Goal: Task Accomplishment & Management: Manage account settings

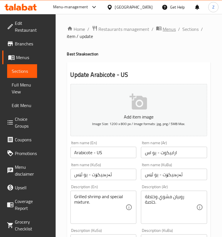
click at [164, 30] on span "Menus" at bounding box center [169, 29] width 13 height 7
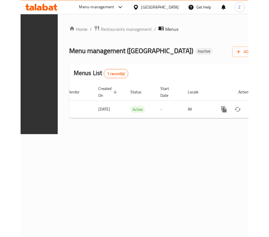
scroll to position [0, 135]
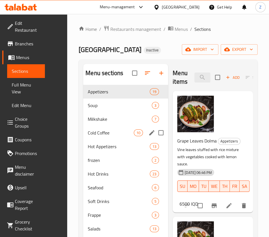
drag, startPoint x: 81, startPoint y: 137, endPoint x: 89, endPoint y: 149, distance: 13.6
click at [83, 137] on div "Cold Coffee 10" at bounding box center [125, 133] width 85 height 14
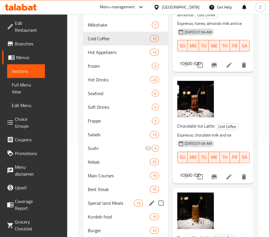
scroll to position [143, 0]
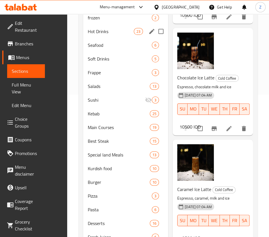
click at [88, 35] on span "Hot Drinks" at bounding box center [111, 31] width 46 height 7
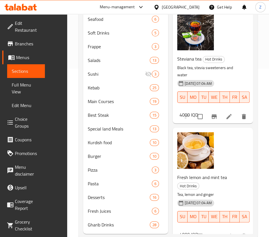
scroll to position [190, 0]
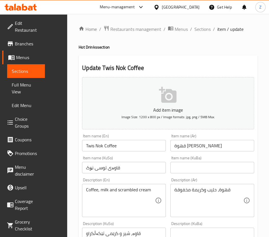
drag, startPoint x: 183, startPoint y: 26, endPoint x: 180, endPoint y: 40, distance: 14.3
click at [194, 26] on span "Sections" at bounding box center [202, 29] width 16 height 7
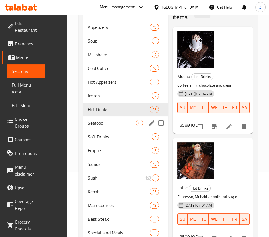
scroll to position [71, 0]
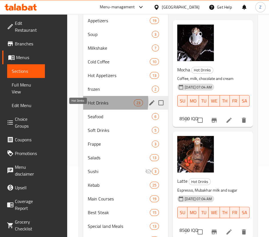
click at [88, 106] on span "Hot Drinks" at bounding box center [111, 102] width 46 height 7
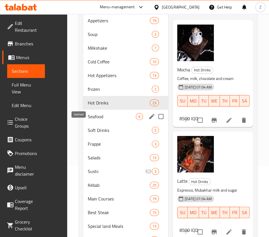
click at [88, 120] on span "Seafood" at bounding box center [112, 116] width 48 height 7
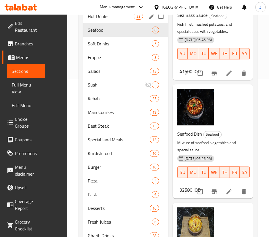
scroll to position [118, 0]
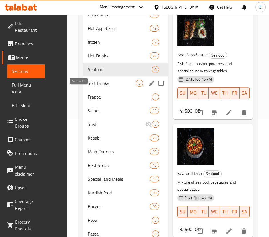
click at [83, 90] on div "Soft Drinks 5" at bounding box center [125, 83] width 85 height 14
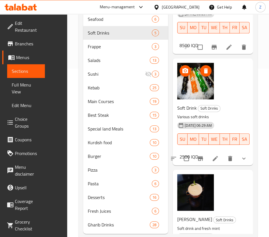
scroll to position [190, 0]
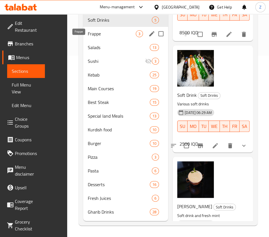
click at [88, 37] on span "Frappe" at bounding box center [112, 33] width 48 height 7
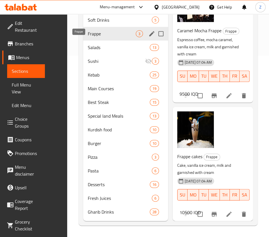
scroll to position [13, 0]
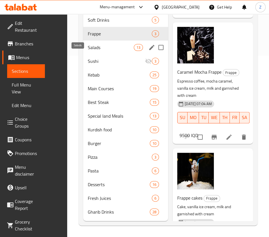
drag, startPoint x: 82, startPoint y: 49, endPoint x: 90, endPoint y: 53, distance: 8.9
click at [88, 49] on span "Salads" at bounding box center [111, 47] width 46 height 7
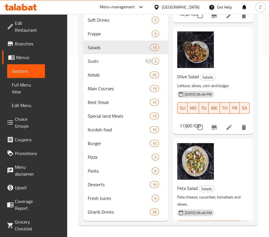
scroll to position [1056, 0]
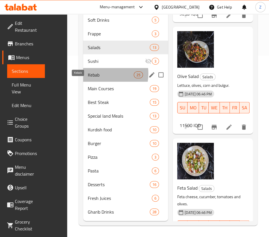
click at [88, 74] on span "Kebab" at bounding box center [111, 74] width 46 height 7
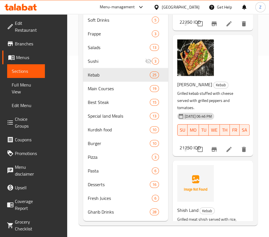
scroll to position [1199, 0]
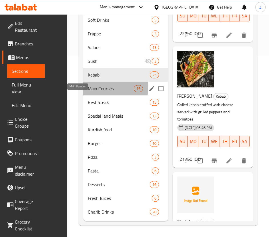
click at [88, 86] on span "Main Courses" at bounding box center [111, 88] width 46 height 7
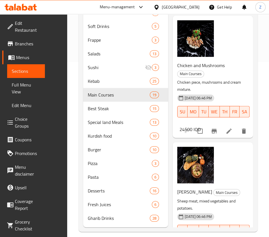
scroll to position [190, 0]
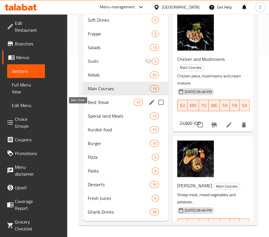
click at [88, 105] on span "Best Steak" at bounding box center [111, 102] width 46 height 7
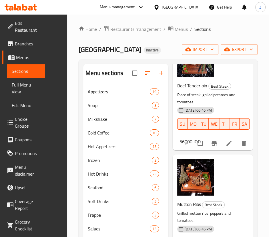
scroll to position [929, 0]
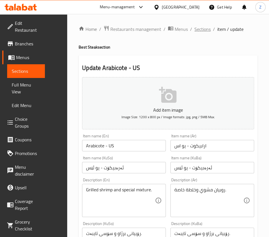
click at [194, 31] on span "Sections" at bounding box center [202, 29] width 16 height 7
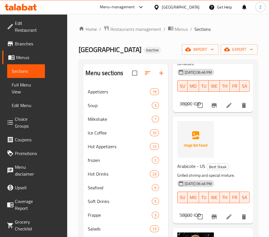
scroll to position [1143, 0]
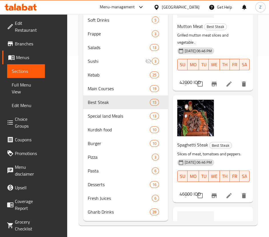
scroll to position [190, 0]
click at [88, 118] on span "Special land Meals" at bounding box center [111, 116] width 46 height 7
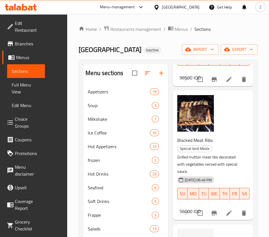
scroll to position [250, 0]
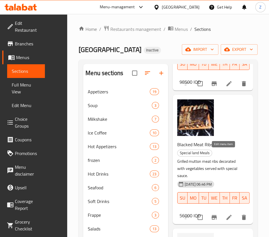
click at [226, 214] on icon at bounding box center [229, 217] width 7 height 7
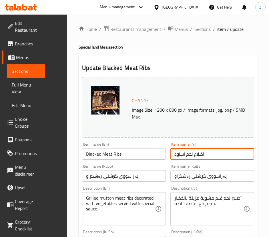
drag, startPoint x: 167, startPoint y: 155, endPoint x: 157, endPoint y: 156, distance: 10.3
click at [168, 156] on div "Item name (Ar) أضلاع لحم أساود Item name (Ar)" at bounding box center [212, 151] width 88 height 22
type input "أضلاع لحم أسادو"
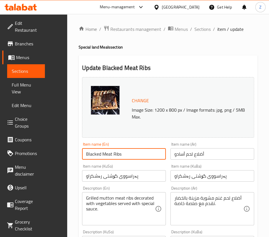
drag, startPoint x: 78, startPoint y: 154, endPoint x: 41, endPoint y: 155, distance: 37.2
type input "Asado Meat Ribs"
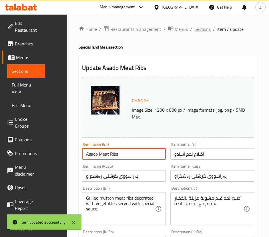
click at [194, 29] on span "Sections" at bounding box center [202, 29] width 16 height 7
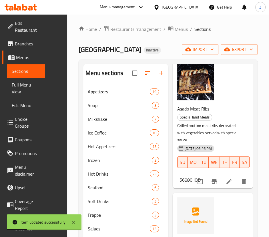
scroll to position [322, 0]
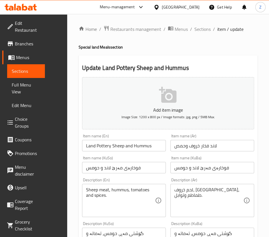
click at [205, 146] on input "لاند فخار خروف وحمص" at bounding box center [212, 145] width 84 height 11
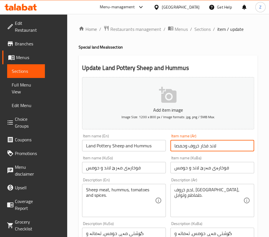
type input "لاند فخار خروف وحمص"
click at [194, 28] on span "Sections" at bounding box center [202, 29] width 16 height 7
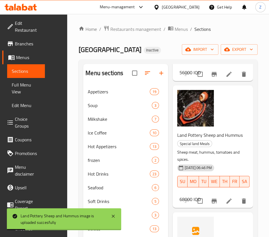
scroll to position [429, 0]
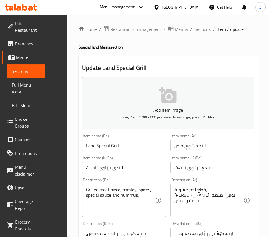
click at [194, 30] on span "Sections" at bounding box center [202, 29] width 16 height 7
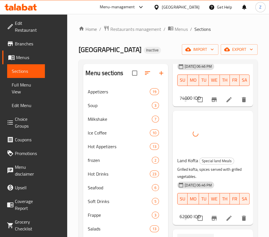
scroll to position [750, 0]
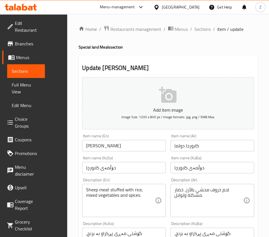
click at [194, 30] on span "Sections" at bounding box center [202, 29] width 16 height 7
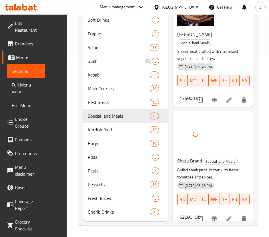
scroll to position [822, 0]
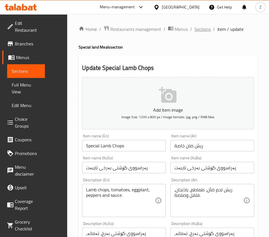
click at [194, 28] on span "Sections" at bounding box center [202, 29] width 16 height 7
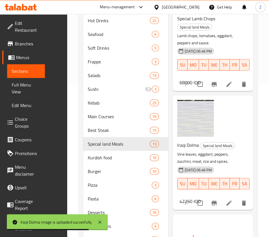
scroll to position [190, 0]
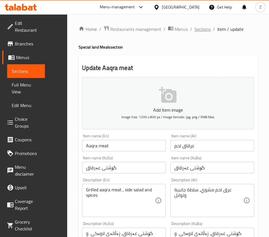
click at [194, 32] on span "Sections" at bounding box center [202, 29] width 16 height 7
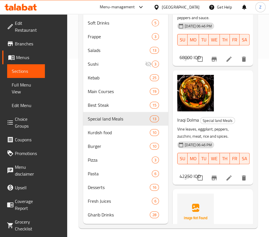
scroll to position [190, 0]
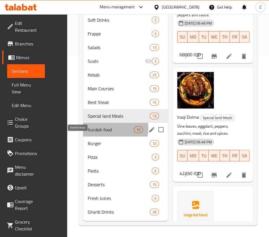
click at [88, 129] on span "Kurdish food" at bounding box center [111, 129] width 46 height 7
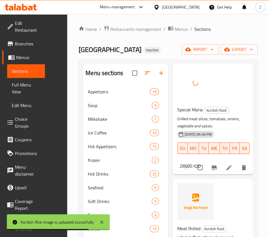
scroll to position [214, 0]
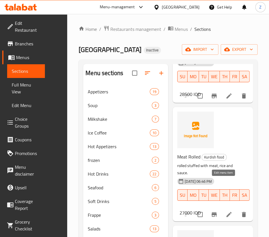
click at [226, 211] on icon at bounding box center [229, 214] width 7 height 7
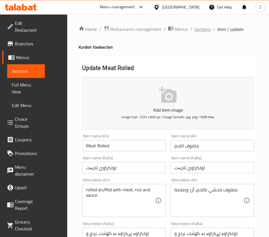
click at [194, 28] on span "Sections" at bounding box center [202, 29] width 16 height 7
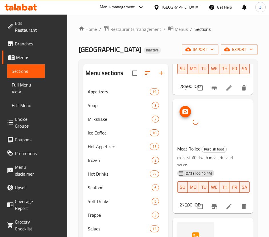
scroll to position [286, 0]
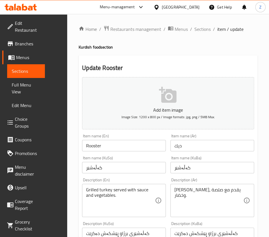
drag, startPoint x: 173, startPoint y: 28, endPoint x: 156, endPoint y: 33, distance: 18.0
click at [194, 28] on span "Sections" at bounding box center [202, 29] width 16 height 7
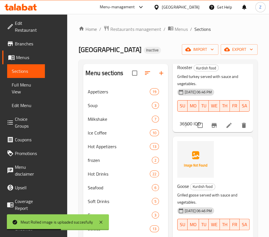
scroll to position [464, 0]
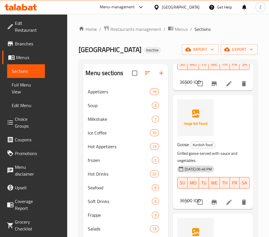
click at [226, 199] on icon at bounding box center [229, 202] width 7 height 7
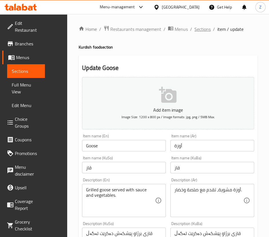
click at [194, 29] on span "Sections" at bounding box center [202, 29] width 16 height 7
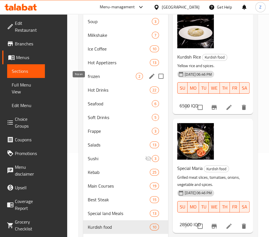
scroll to position [107, 0]
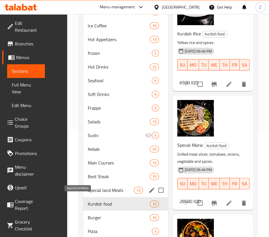
drag, startPoint x: 76, startPoint y: 201, endPoint x: 114, endPoint y: 186, distance: 40.4
click at [88, 194] on span "Special land Meals" at bounding box center [111, 190] width 46 height 7
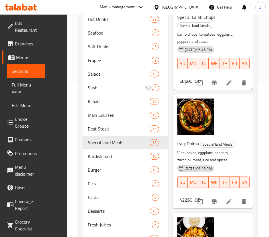
scroll to position [190, 0]
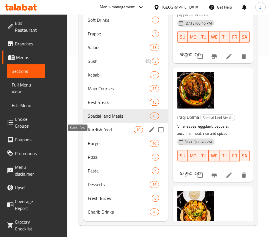
click at [89, 129] on span "Kurdish food" at bounding box center [111, 129] width 46 height 7
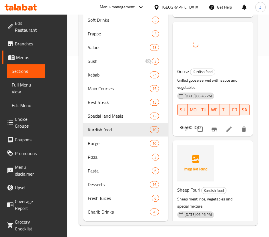
scroll to position [367, 0]
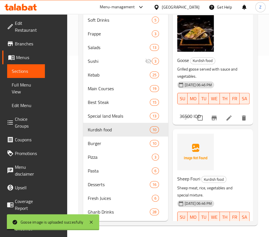
click at [226, 234] on icon at bounding box center [229, 237] width 7 height 7
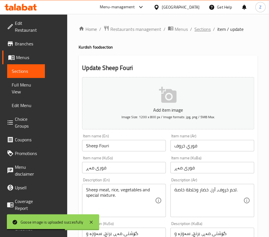
click at [194, 29] on span "Sections" at bounding box center [202, 29] width 16 height 7
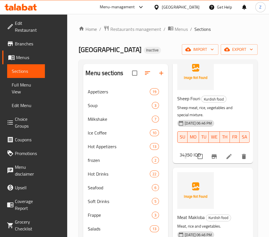
scroll to position [643, 0]
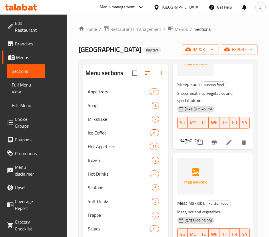
click at [168, 137] on div "Menu items Add Sort Manage items Kurdish Rice Kurdish food Yellow rice and spic…" at bounding box center [210, 233] width 85 height 339
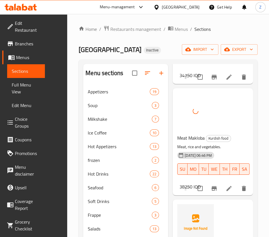
scroll to position [715, 0]
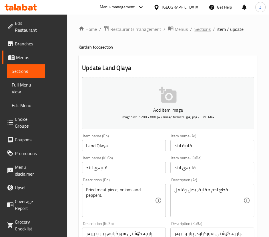
click at [194, 28] on span "Sections" at bounding box center [202, 29] width 16 height 7
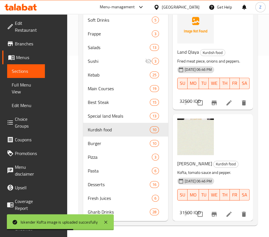
scroll to position [190, 0]
click at [262, 92] on div "Home / Restaurants management / Menus / Sections Aland Steak House Inactive imp…" at bounding box center [168, 34] width 202 height 405
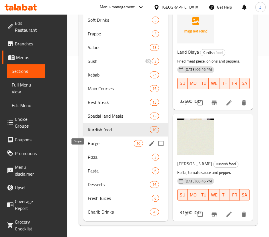
click at [88, 142] on span "Burger" at bounding box center [111, 143] width 46 height 7
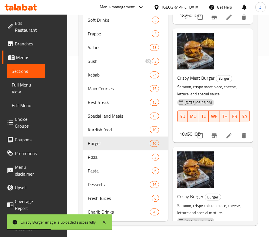
scroll to position [603, 0]
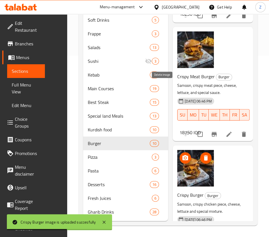
click at [204, 155] on icon "delete image" at bounding box center [206, 157] width 4 height 5
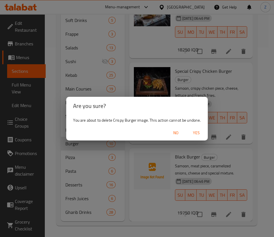
click at [179, 133] on span "No" at bounding box center [176, 132] width 14 height 7
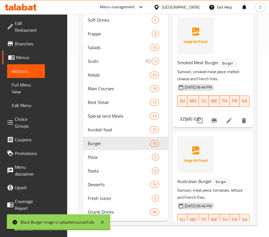
scroll to position [245, 0]
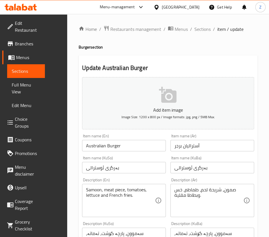
click at [183, 146] on input "أستراليان برجر" at bounding box center [212, 145] width 84 height 11
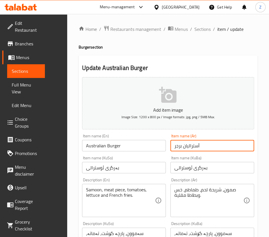
click at [183, 146] on input "أستراليان برجر" at bounding box center [212, 145] width 84 height 11
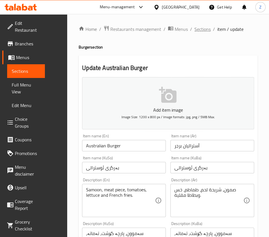
click at [194, 30] on span "Sections" at bounding box center [202, 29] width 16 height 7
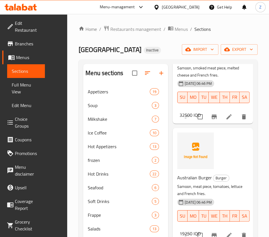
scroll to position [464, 0]
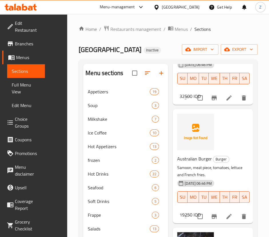
click at [266, 94] on div "Home / Restaurants management / Menus / Sections Aland Steak House Inactive imp…" at bounding box center [168, 216] width 202 height 405
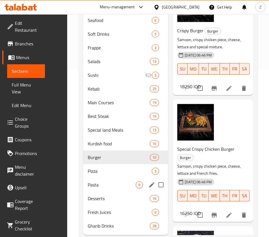
scroll to position [179, 0]
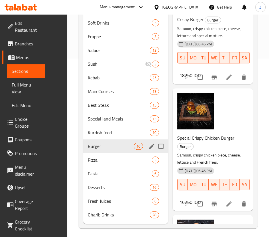
click at [88, 163] on span "Pizza" at bounding box center [120, 160] width 64 height 7
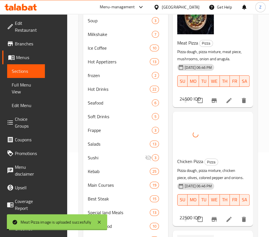
scroll to position [190, 0]
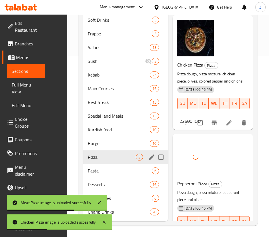
click at [88, 173] on span "Pasta" at bounding box center [120, 171] width 64 height 7
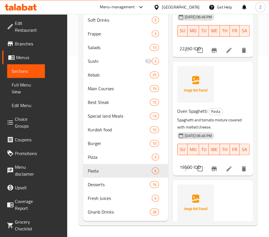
scroll to position [190, 0]
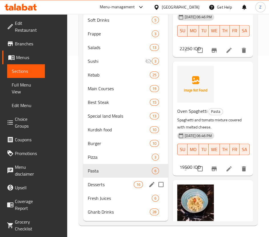
click at [83, 190] on div "Desserts 16" at bounding box center [125, 185] width 85 height 14
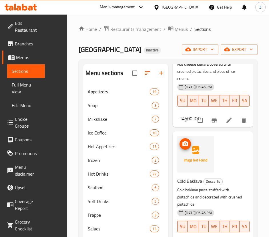
scroll to position [464, 0]
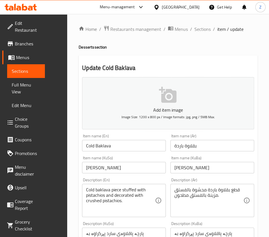
drag, startPoint x: 185, startPoint y: 29, endPoint x: 185, endPoint y: 39, distance: 10.6
click at [194, 28] on span "Sections" at bounding box center [202, 29] width 16 height 7
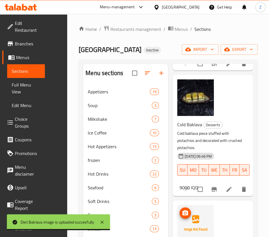
scroll to position [571, 0]
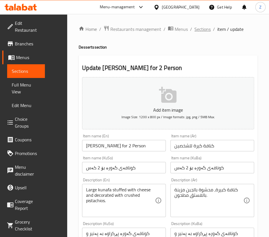
click at [194, 32] on span "Sections" at bounding box center [202, 29] width 16 height 7
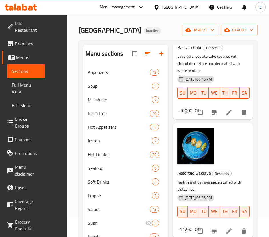
scroll to position [35, 0]
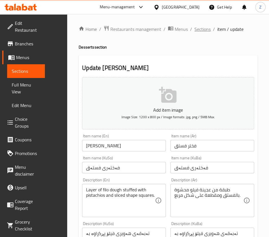
click at [194, 31] on span "Sections" at bounding box center [202, 29] width 16 height 7
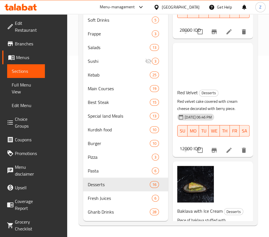
scroll to position [1010, 0]
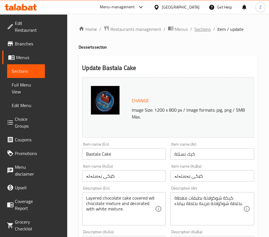
click at [194, 32] on span "Sections" at bounding box center [202, 29] width 16 height 7
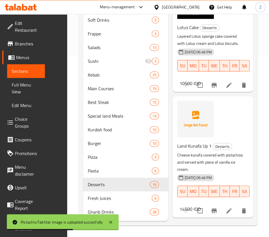
scroll to position [688, 0]
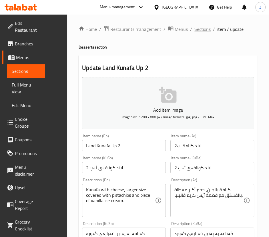
click at [194, 31] on span "Sections" at bounding box center [202, 29] width 16 height 7
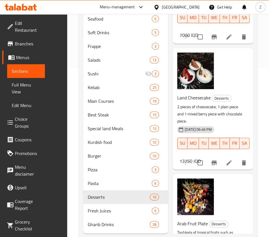
scroll to position [190, 0]
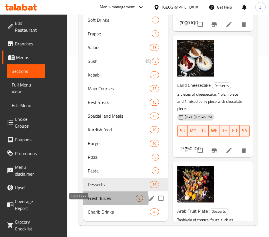
click at [88, 200] on span "Fresh Juices" at bounding box center [112, 198] width 48 height 7
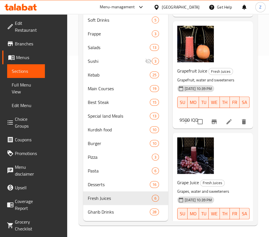
click at [260, 57] on div "Home / Restaurants management / Menus / Sections Aland Steak House Inactive imp…" at bounding box center [168, 34] width 202 height 405
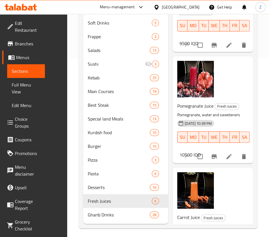
scroll to position [190, 0]
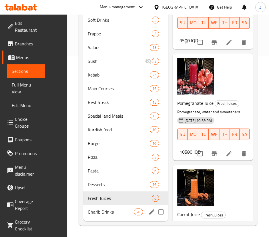
click at [88, 210] on span "Gharib Drinks" at bounding box center [111, 212] width 46 height 7
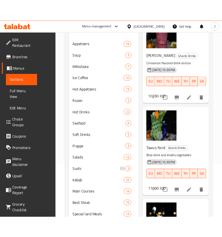
scroll to position [190, 0]
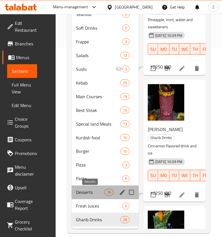
click at [100, 196] on span "Desserts" at bounding box center [90, 192] width 28 height 7
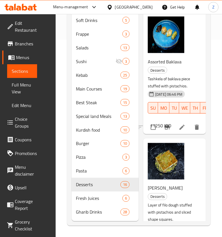
scroll to position [1563, 0]
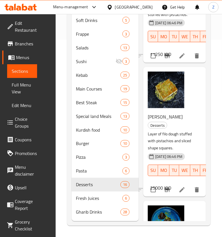
click at [173, 121] on span "Pistachio Fakhtar" at bounding box center [165, 117] width 35 height 9
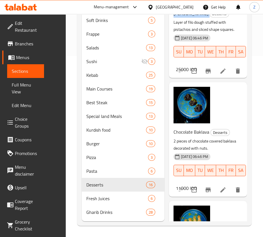
scroll to position [1451, 0]
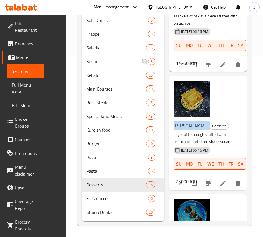
click at [221, 187] on icon at bounding box center [223, 183] width 7 height 7
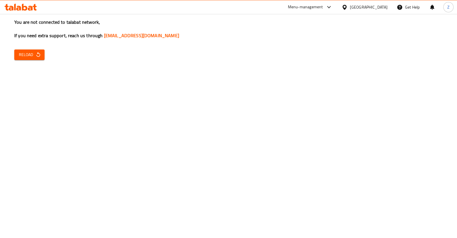
click at [36, 57] on icon "button" at bounding box center [38, 55] width 6 height 6
click at [31, 56] on span "Reload" at bounding box center [29, 54] width 21 height 7
click at [33, 56] on span "Reload" at bounding box center [29, 54] width 21 height 7
click at [24, 56] on span "Reload" at bounding box center [29, 54] width 21 height 7
click at [28, 52] on span "Reload" at bounding box center [29, 54] width 21 height 7
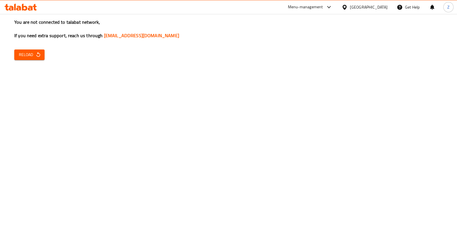
click at [28, 54] on span "Reload" at bounding box center [29, 54] width 21 height 7
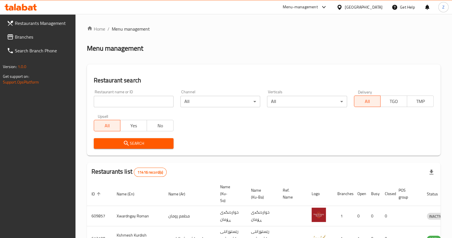
click at [126, 101] on input "search" at bounding box center [134, 101] width 80 height 11
paste input "704722"
type input "704722"
click button "Search" at bounding box center [134, 143] width 80 height 11
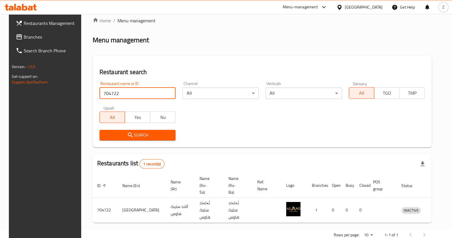
scroll to position [13, 0]
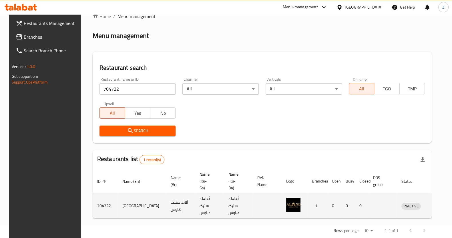
click at [432, 202] on icon "enhanced table" at bounding box center [435, 205] width 7 height 7
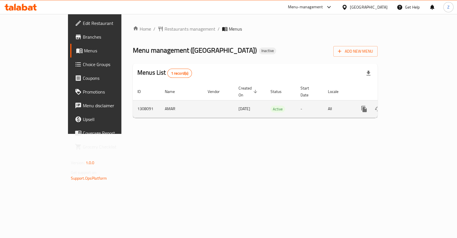
click at [409, 105] on icon "enhanced table" at bounding box center [405, 108] width 7 height 7
